Goal: Task Accomplishment & Management: Use online tool/utility

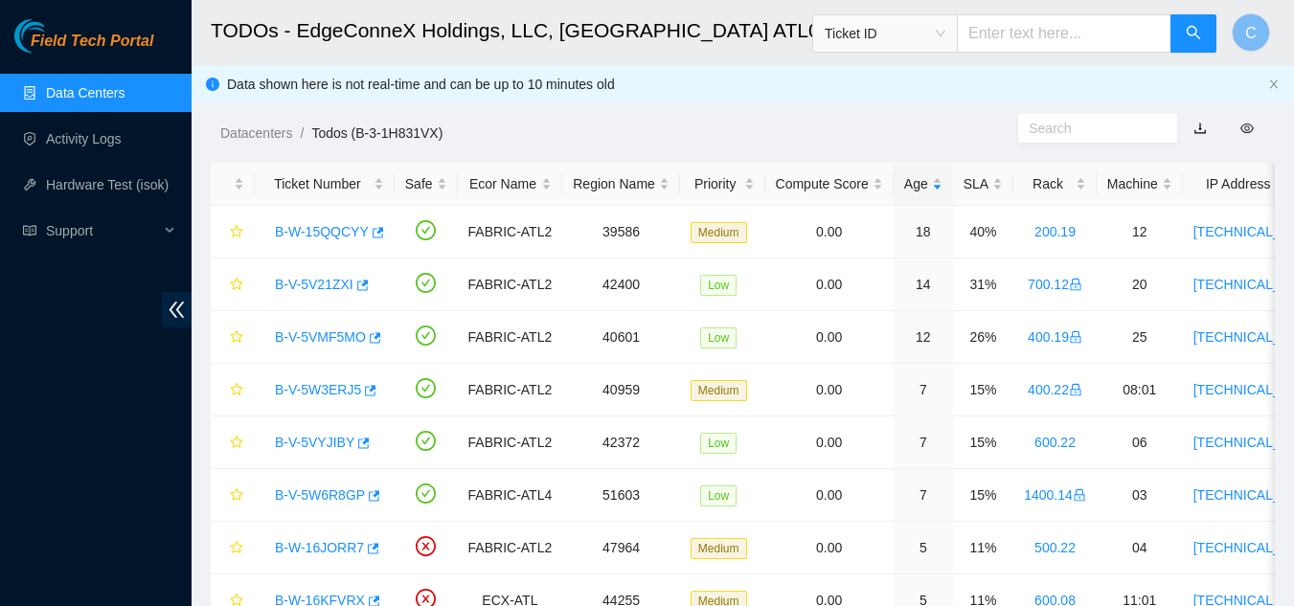
scroll to position [516, 0]
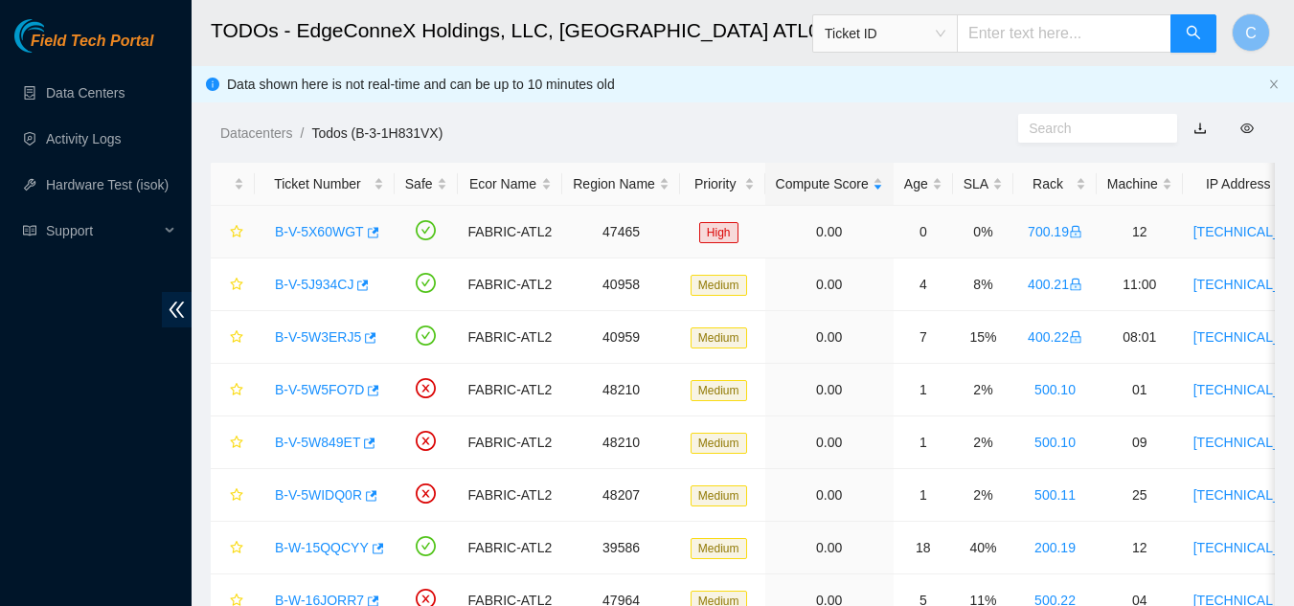
click at [305, 235] on link "B-V-5X60WGT" at bounding box center [319, 231] width 89 height 15
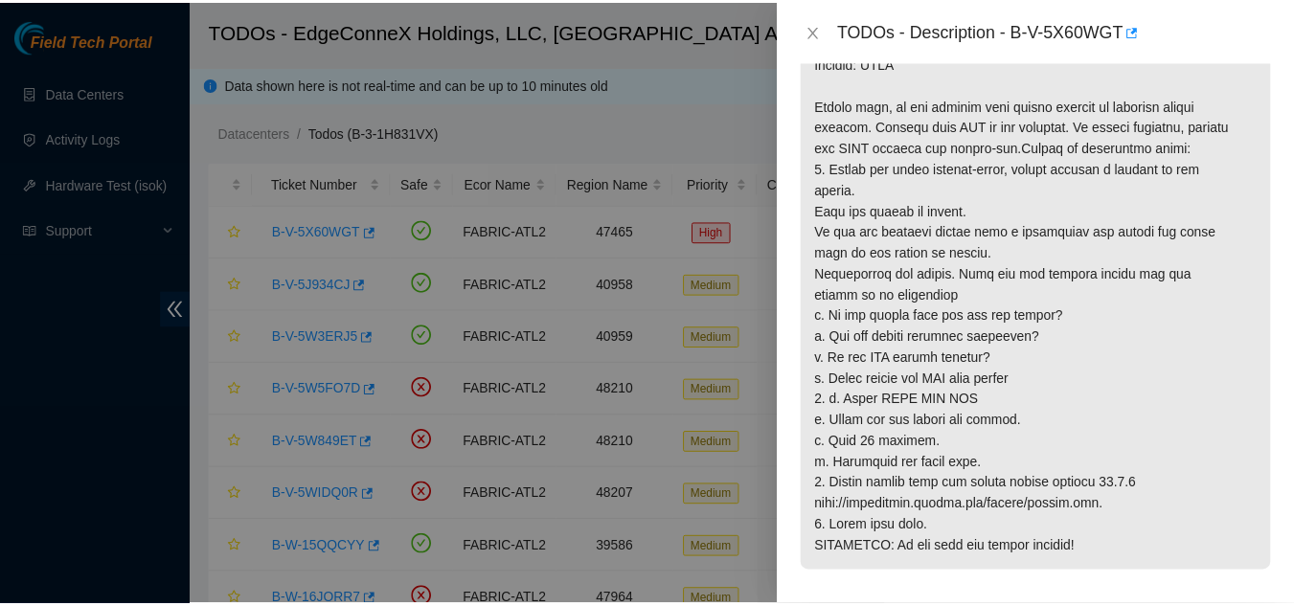
scroll to position [479, 0]
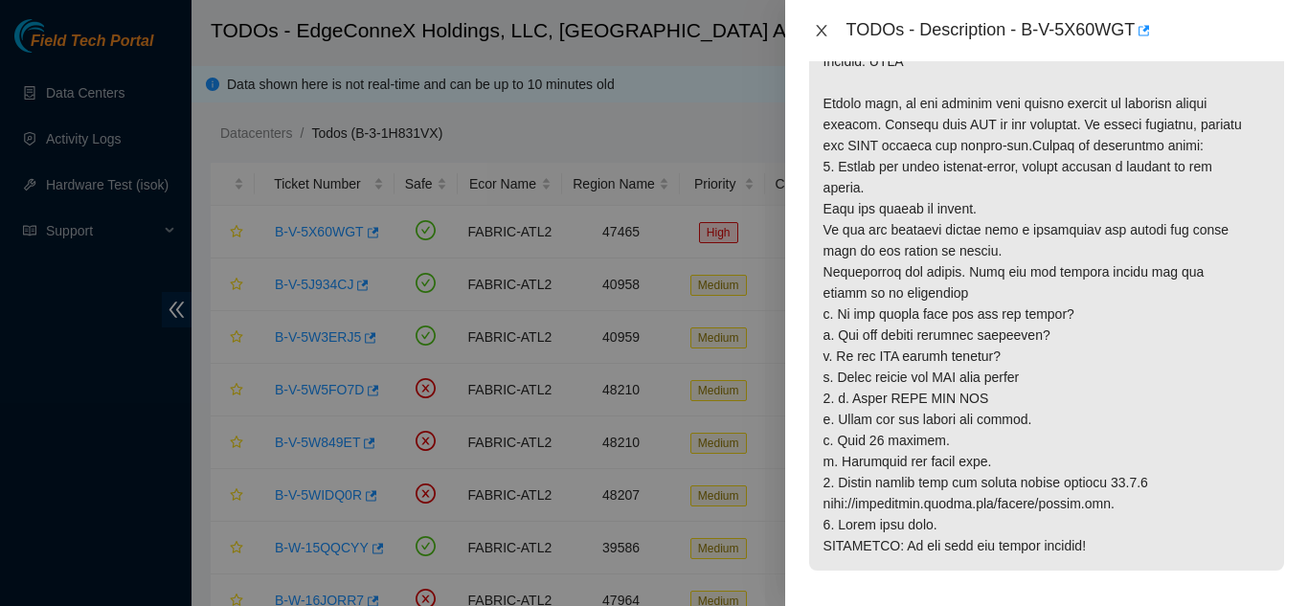
click at [819, 31] on icon "close" at bounding box center [821, 30] width 15 height 15
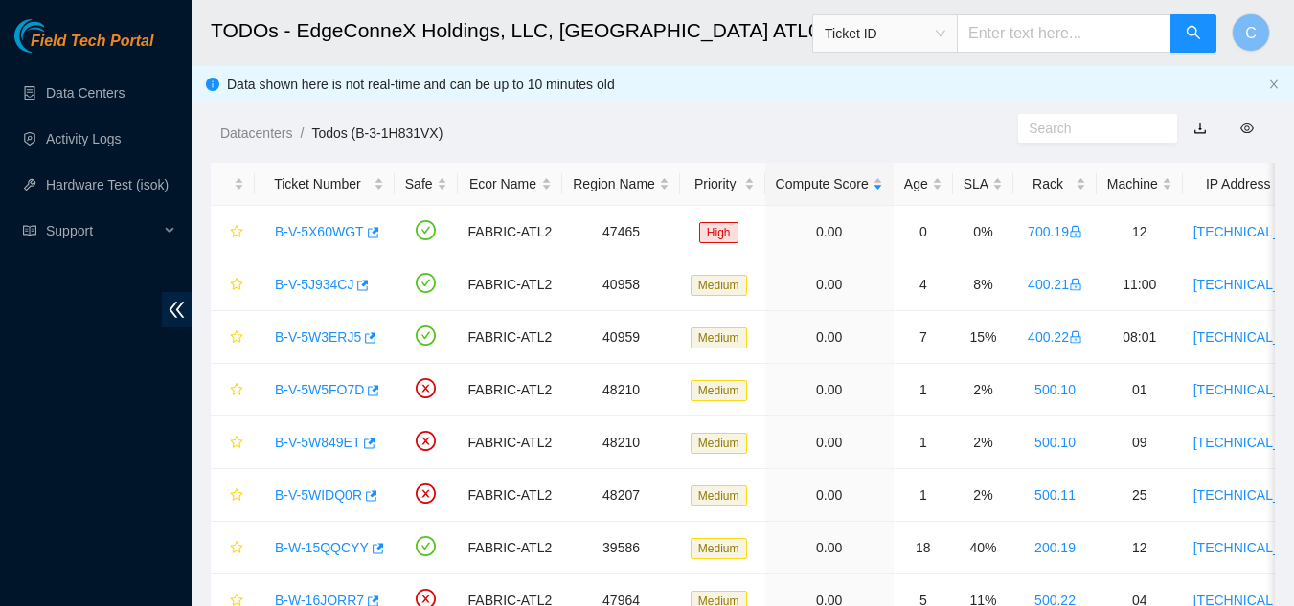
scroll to position [465, 0]
click at [49, 92] on link "Data Centers" at bounding box center [85, 92] width 79 height 15
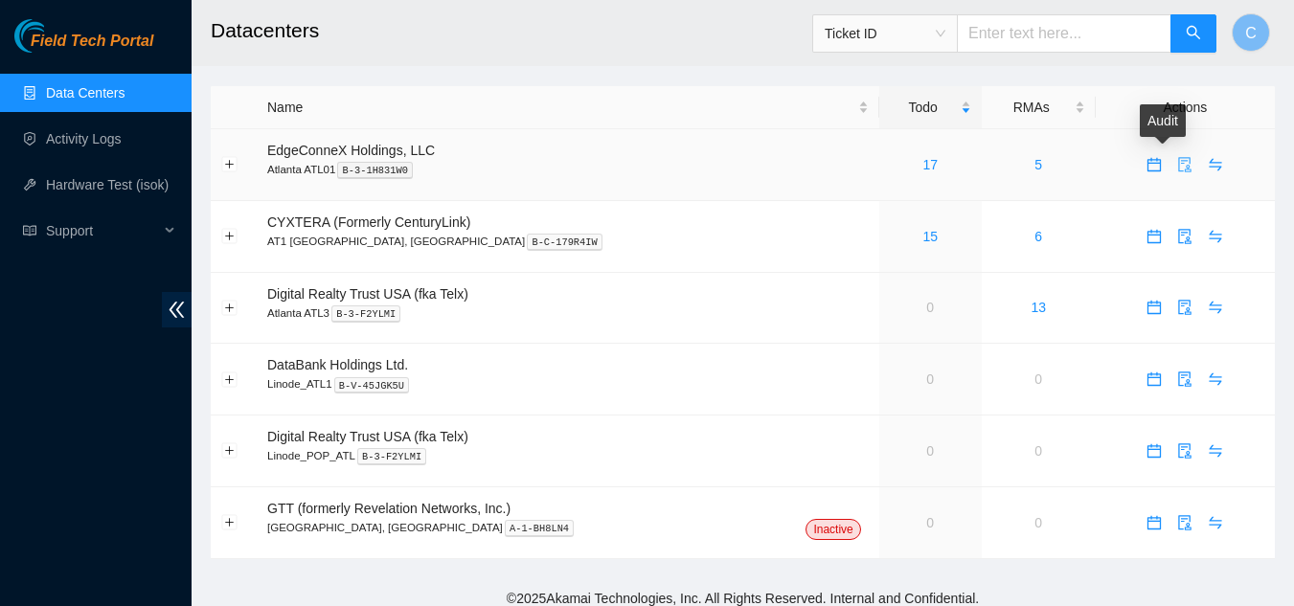
click at [1177, 167] on icon "audit" at bounding box center [1184, 164] width 15 height 15
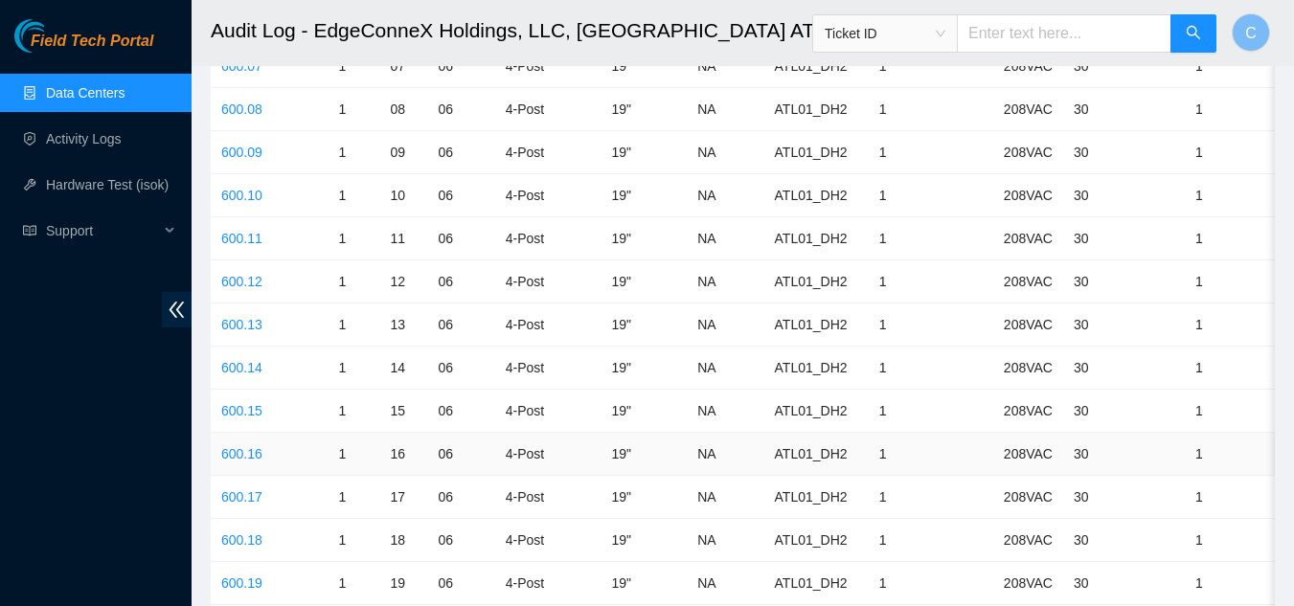
scroll to position [3736, 0]
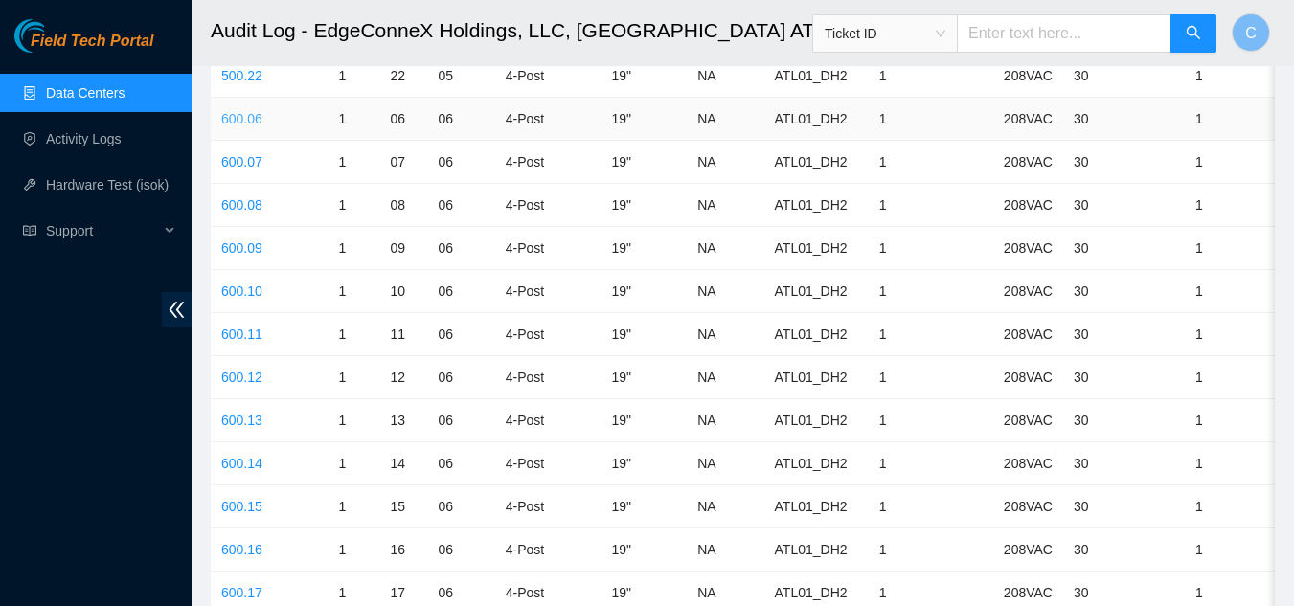
click at [237, 121] on link "600.06" at bounding box center [241, 118] width 41 height 15
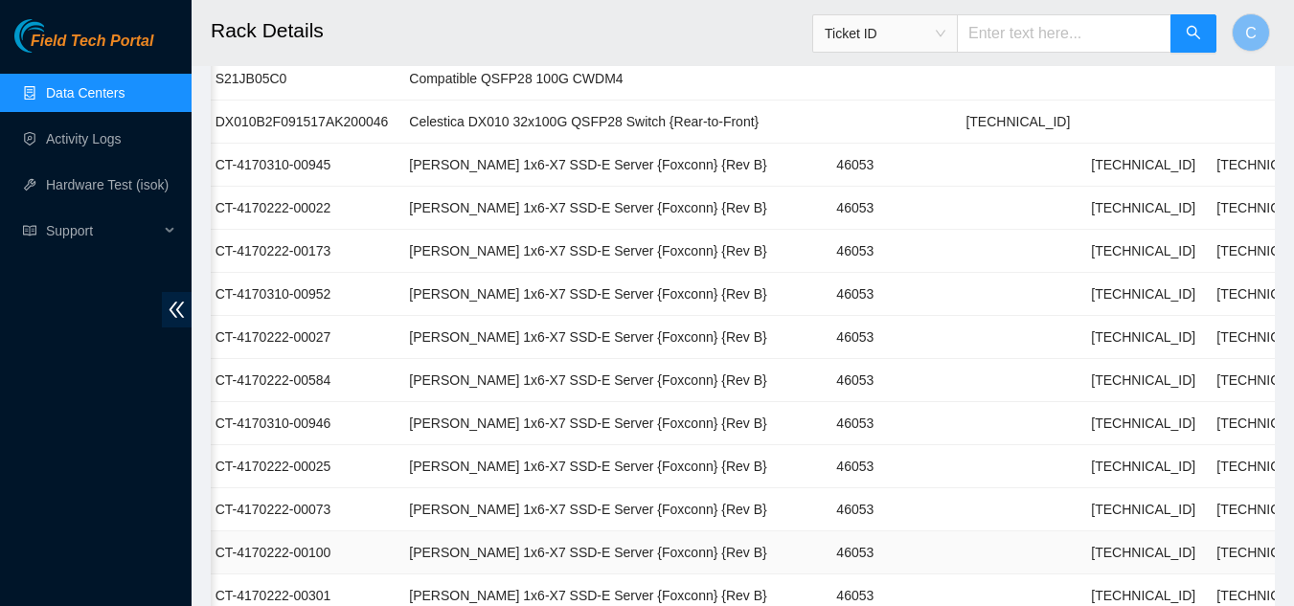
scroll to position [0, 442]
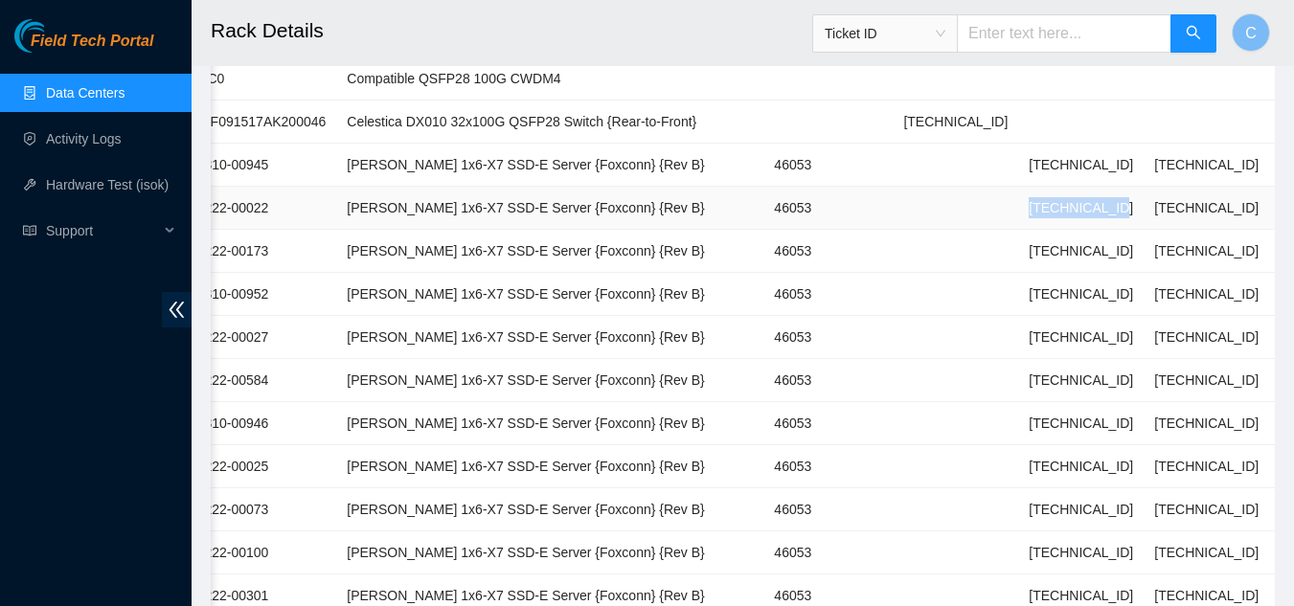
drag, startPoint x: 971, startPoint y: 209, endPoint x: 1042, endPoint y: 199, distance: 71.5
click at [1042, 199] on tr "02 Live CT-4170222-00022 Ciara 1x6-X7 SSD-E Server {Foxconn} {Rev B} 46053 23.6…" at bounding box center [581, 208] width 1625 height 43
copy tr "23.61.254.197"
drag, startPoint x: 946, startPoint y: 254, endPoint x: 1045, endPoint y: 242, distance: 99.3
click at [1045, 242] on tr "03 Live CT-4170222-00173 Ciara 1x6-X7 SSD-E Server {Foxconn} {Rev B} 46053 23.6…" at bounding box center [581, 251] width 1625 height 43
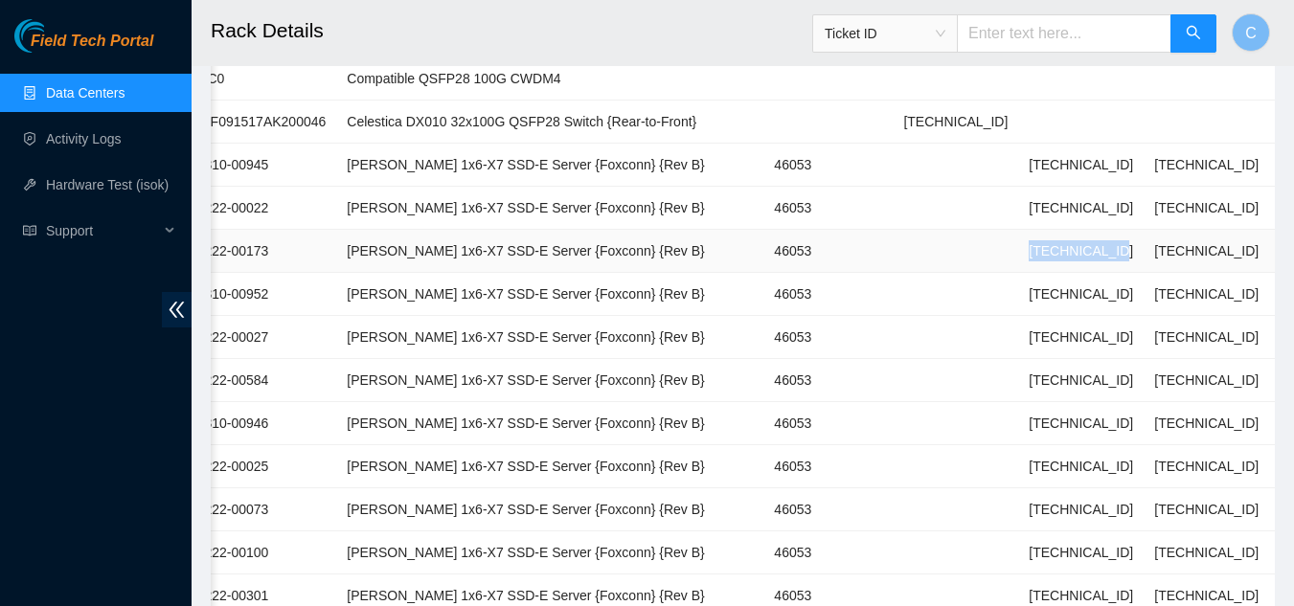
copy tr "23.61.254.198"
click at [906, 225] on td at bounding box center [955, 208] width 125 height 43
click at [69, 98] on link "Data Centers" at bounding box center [85, 92] width 79 height 15
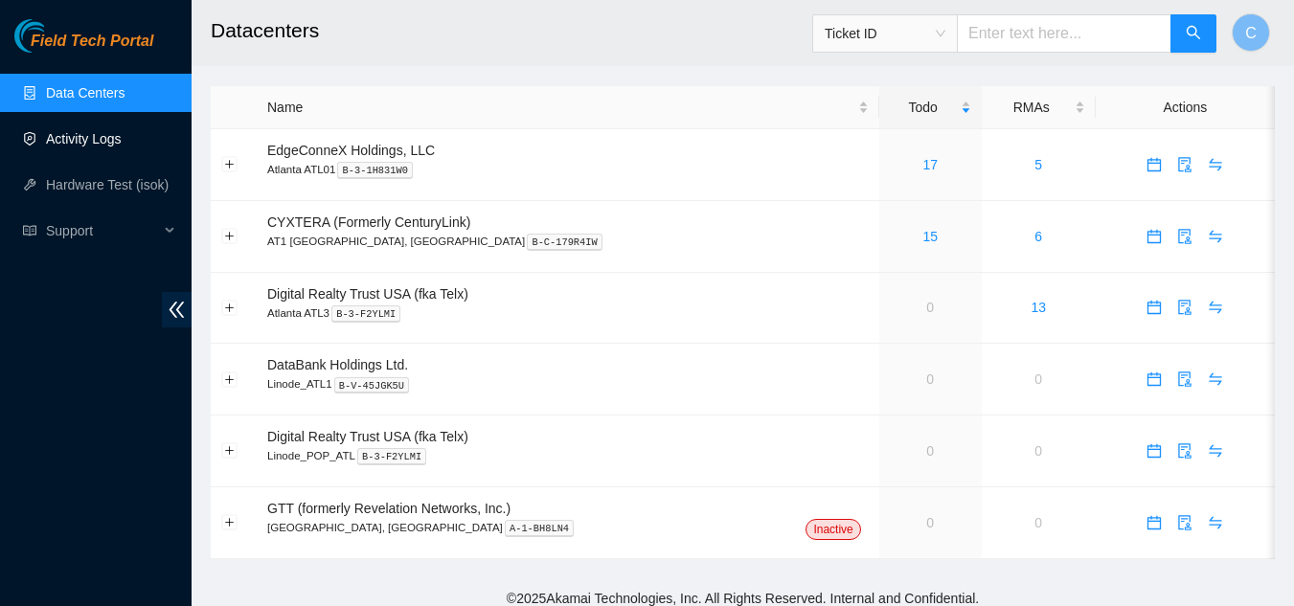
click at [51, 140] on link "Activity Logs" at bounding box center [84, 138] width 76 height 15
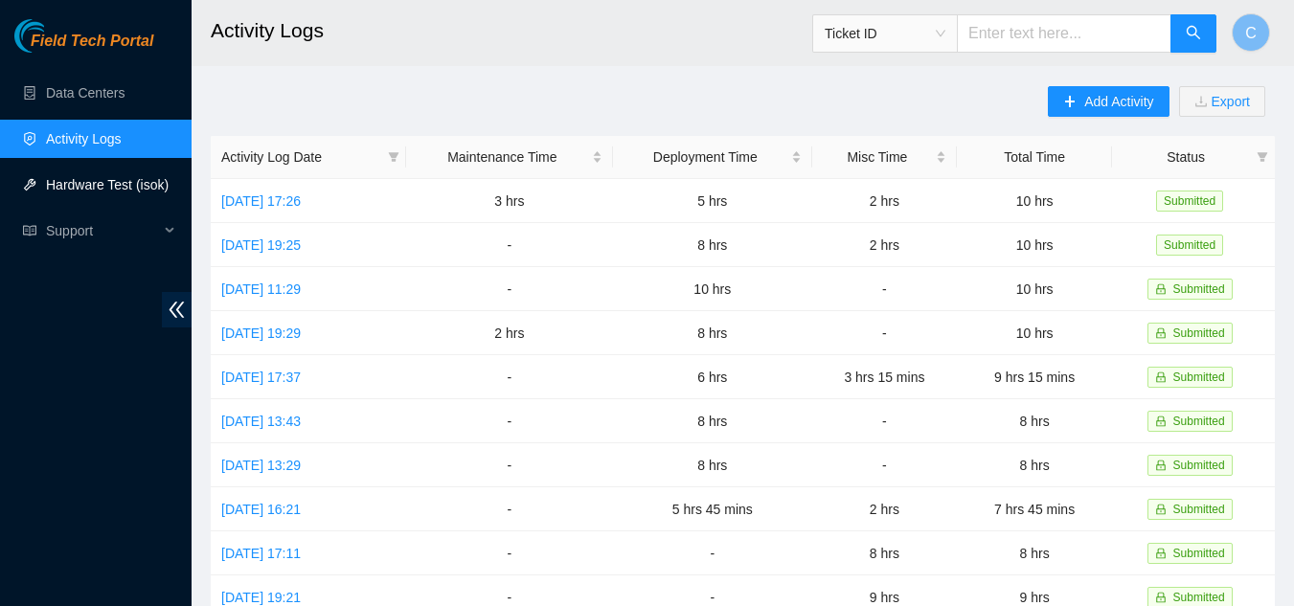
click at [64, 193] on link "Hardware Test (isok)" at bounding box center [107, 184] width 123 height 15
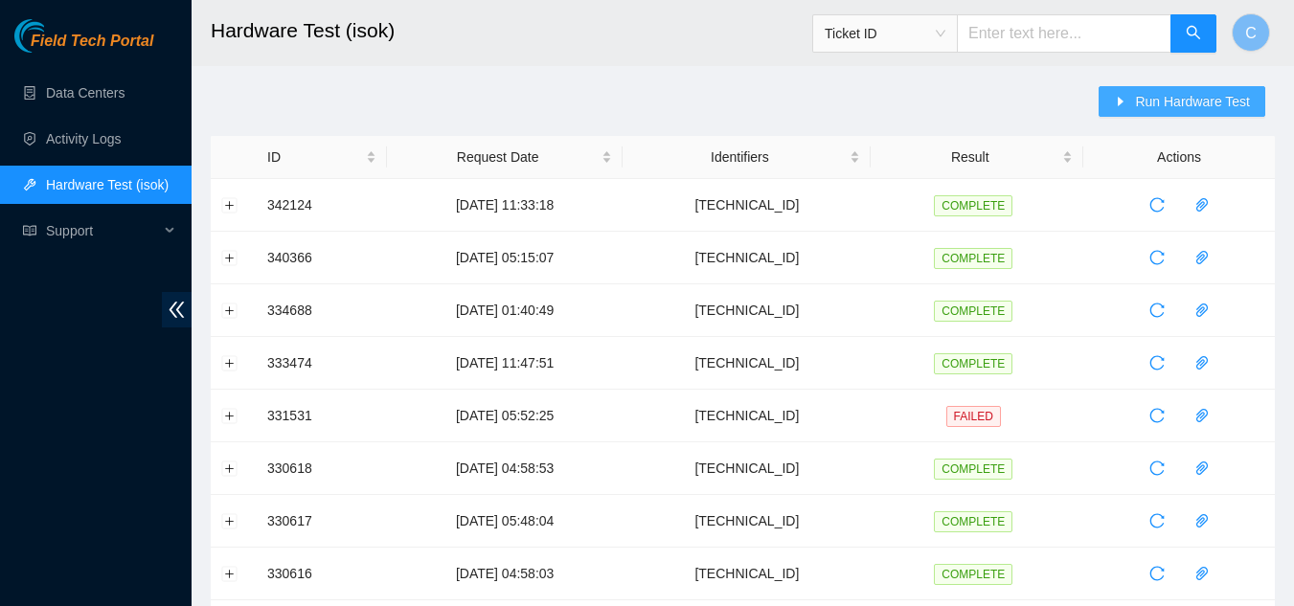
click at [1201, 102] on span "Run Hardware Test" at bounding box center [1192, 101] width 115 height 21
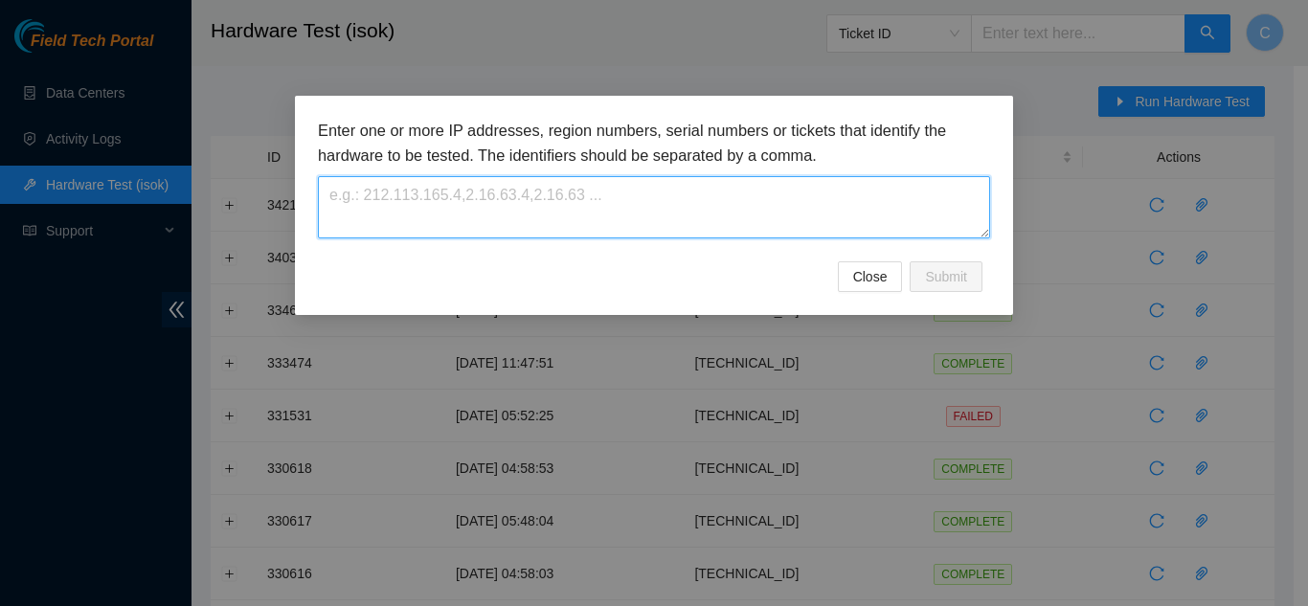
paste textarea "[TECHNICAL_ID]"
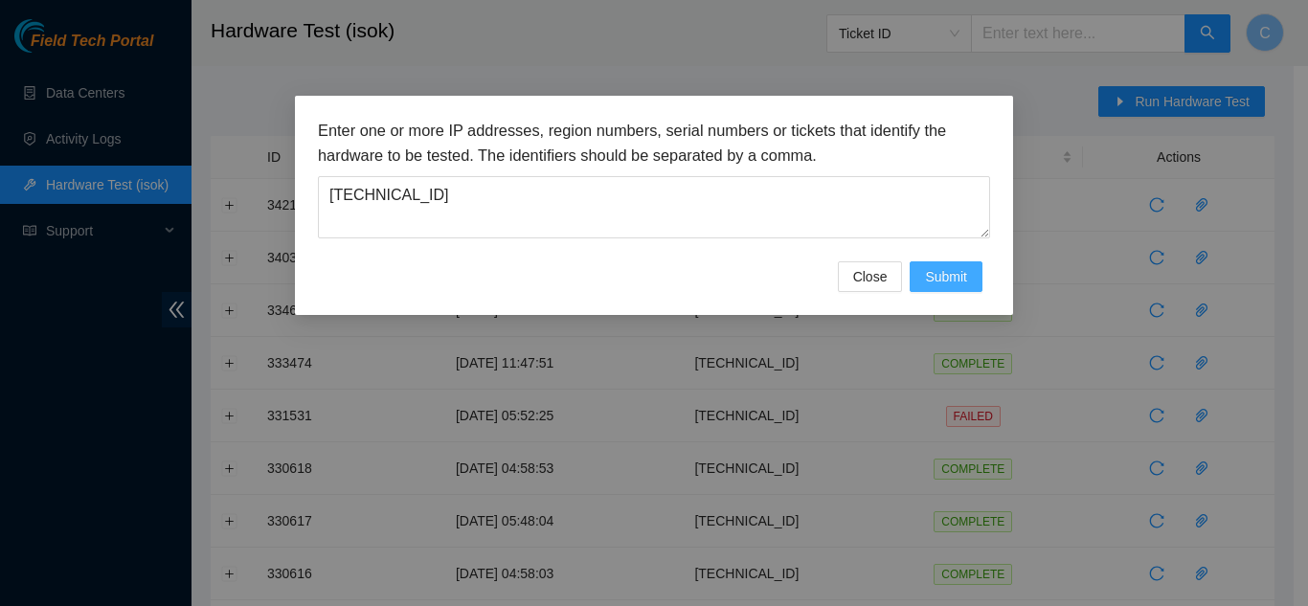
click at [940, 290] on button "Submit" at bounding box center [946, 276] width 73 height 31
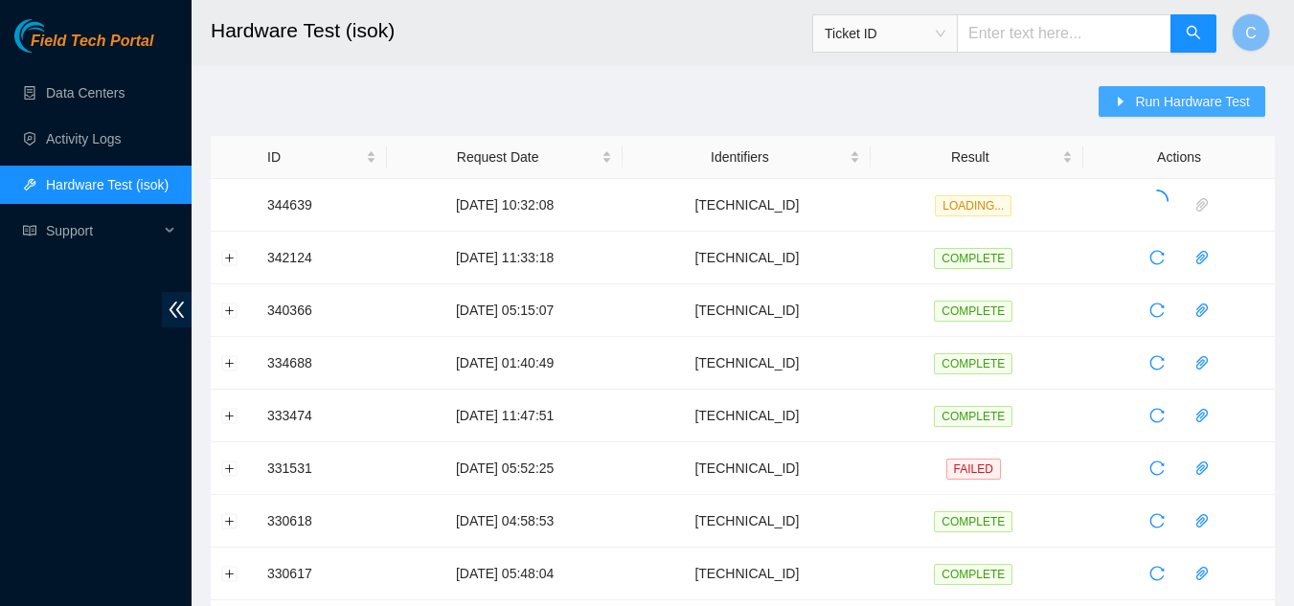
click at [1139, 93] on span "Run Hardware Test" at bounding box center [1192, 101] width 115 height 21
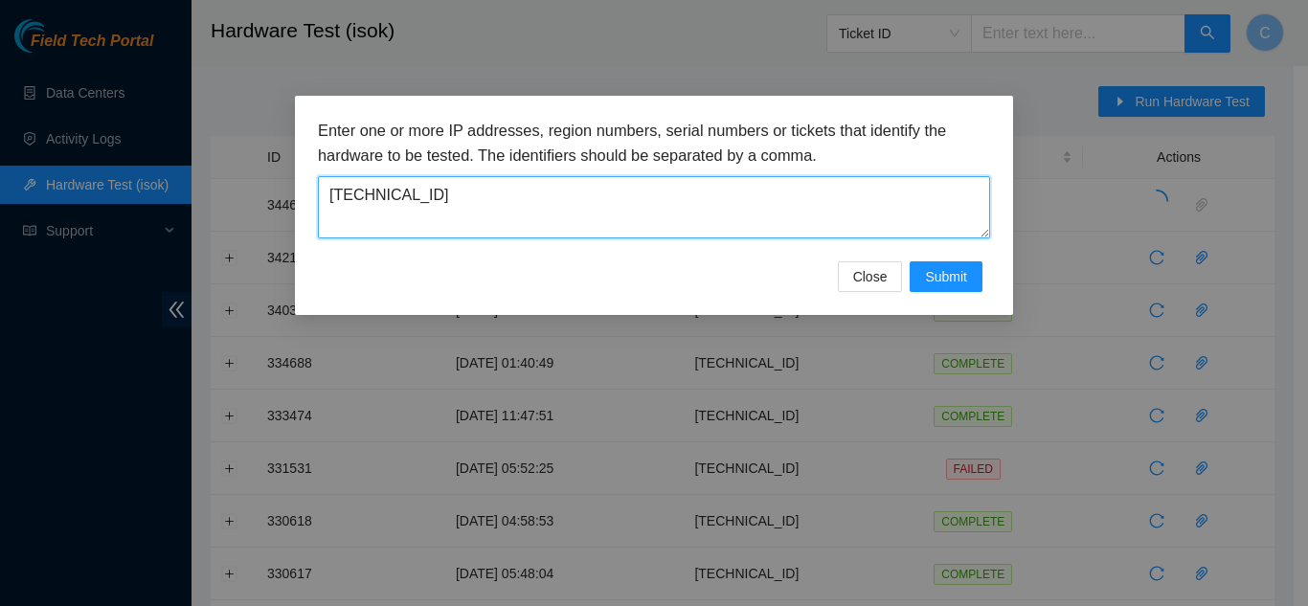
click at [813, 224] on textarea "23.61.254.197" at bounding box center [654, 207] width 672 height 62
paste textarea "8"
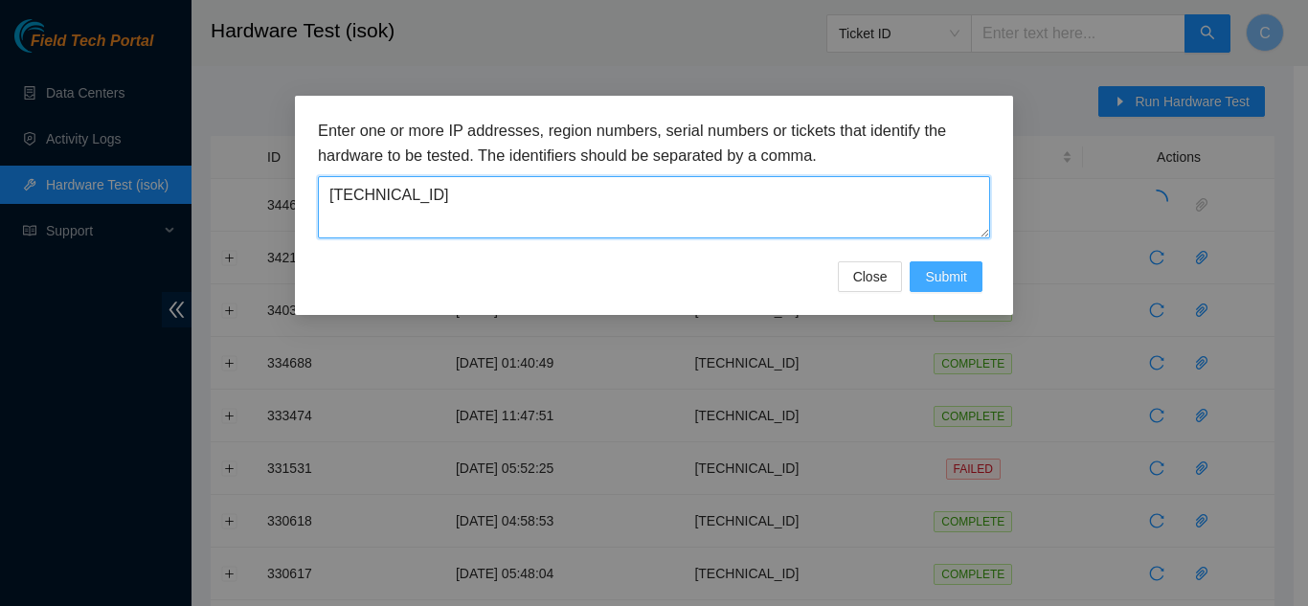
type textarea "23.61.254.198"
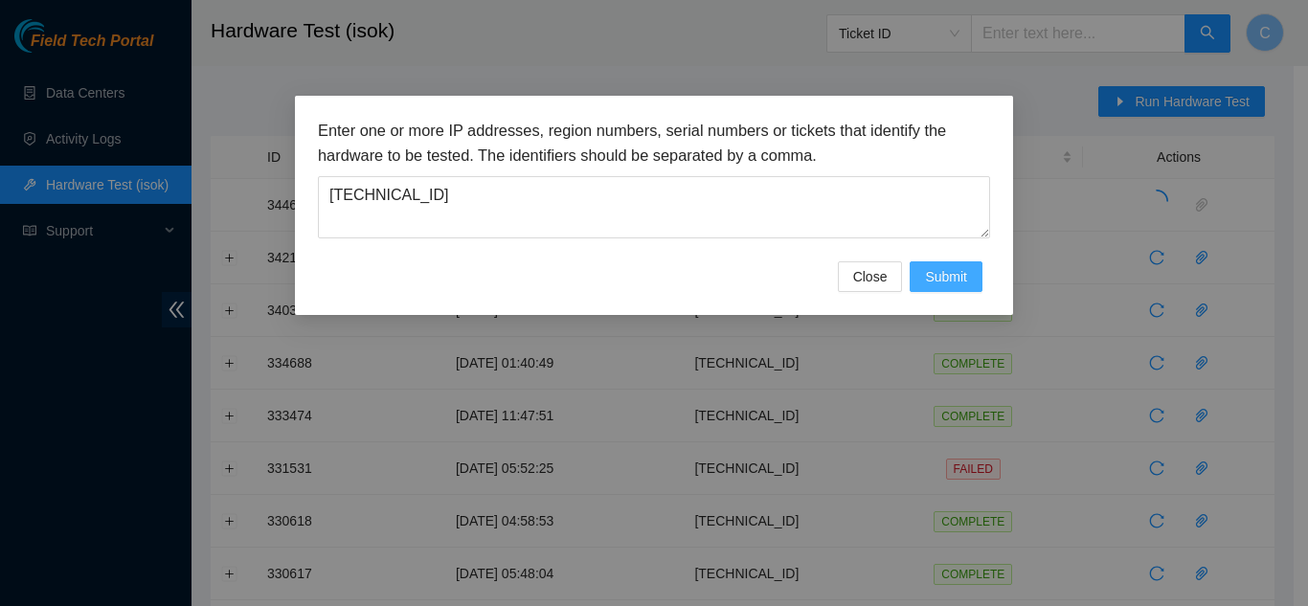
click at [923, 278] on button "Submit" at bounding box center [946, 276] width 73 height 31
